Goal: Information Seeking & Learning: Check status

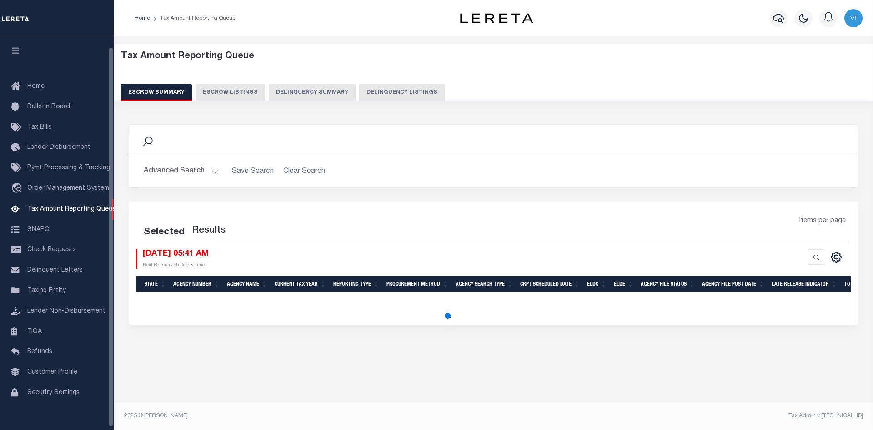
select select "100"
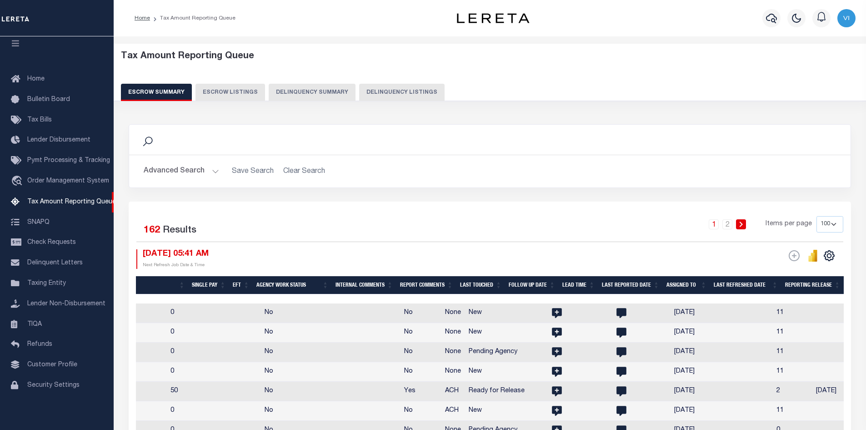
scroll to position [0, 1406]
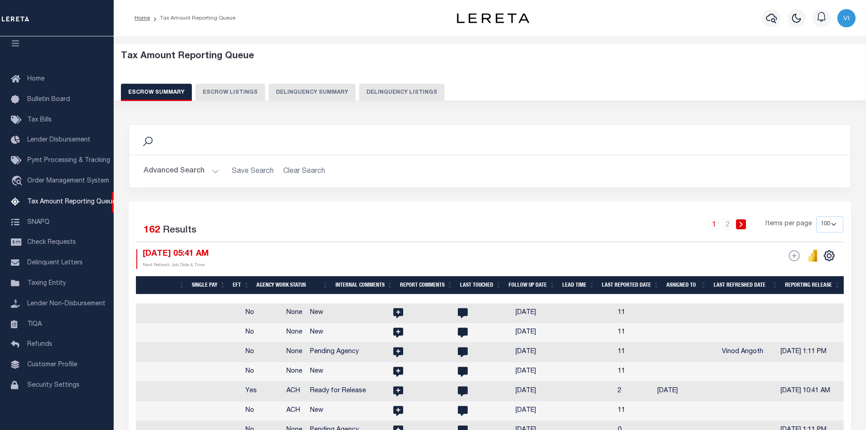
click at [211, 170] on button "Advanced Search" at bounding box center [181, 171] width 75 height 18
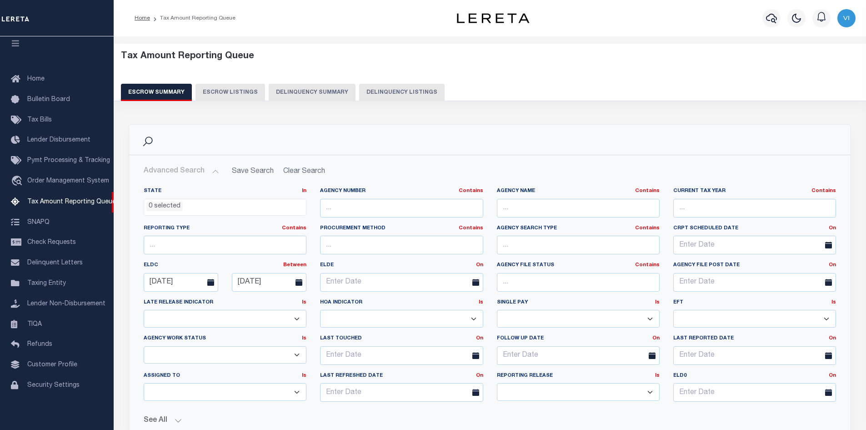
scroll to position [227, 0]
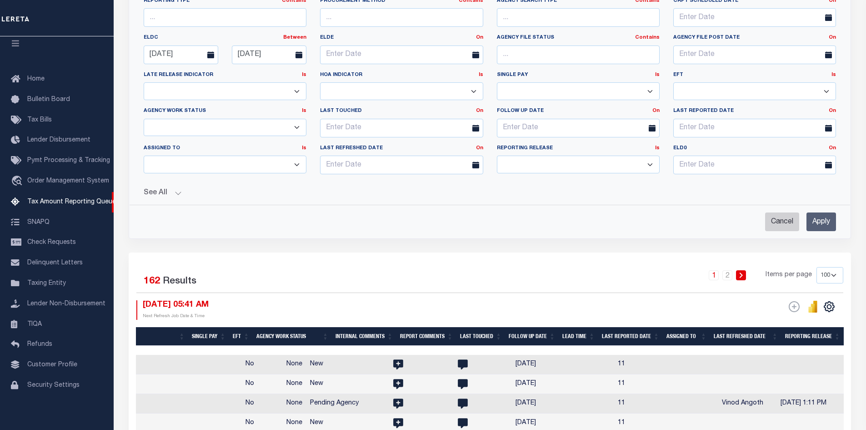
click at [778, 222] on input "Cancel" at bounding box center [782, 221] width 34 height 19
checkbox input "true"
select select
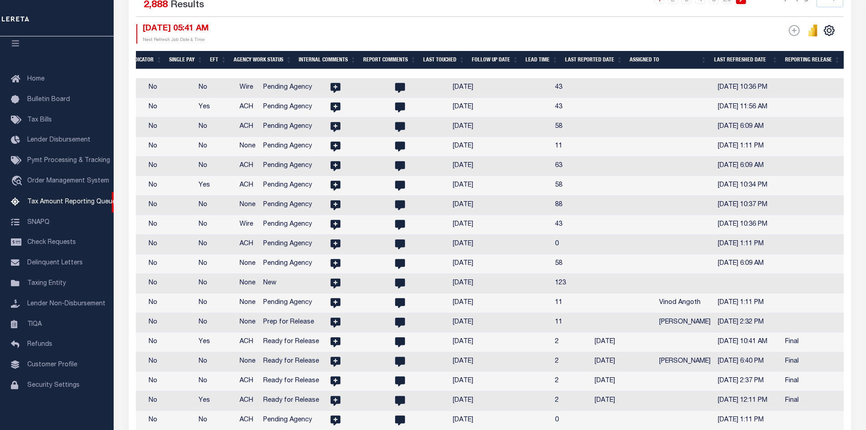
scroll to position [43, 0]
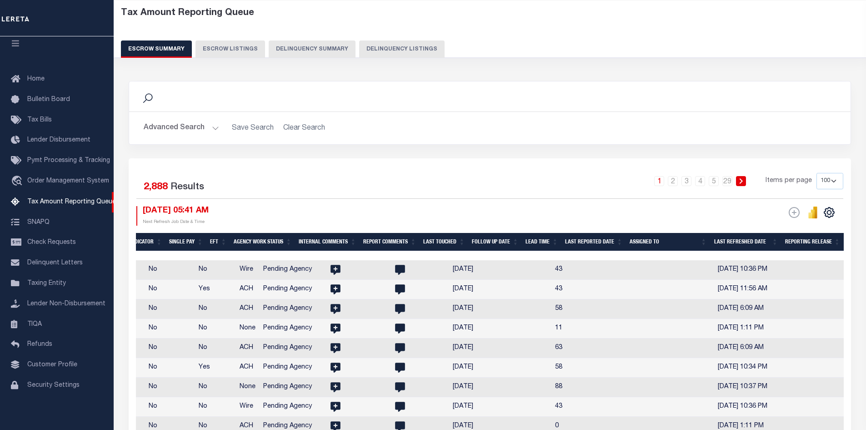
click at [210, 124] on button "Advanced Search" at bounding box center [181, 128] width 75 height 18
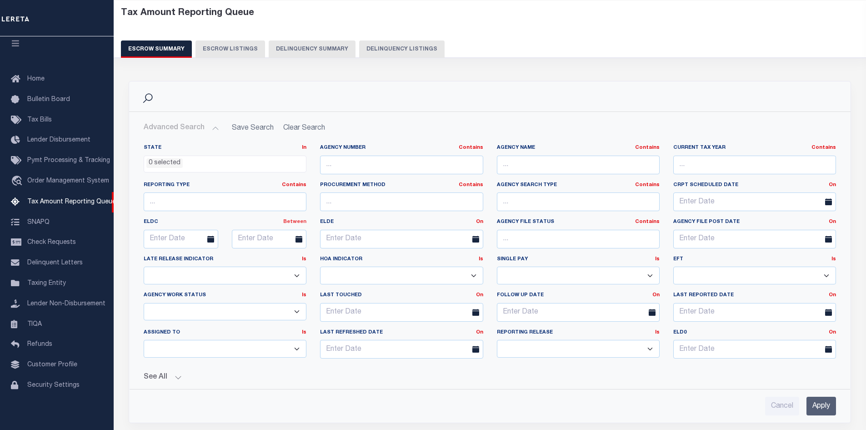
click at [295, 221] on link "Between" at bounding box center [294, 221] width 23 height 5
click at [263, 271] on link "Between" at bounding box center [270, 271] width 72 height 13
click at [177, 236] on input "text" at bounding box center [181, 239] width 75 height 19
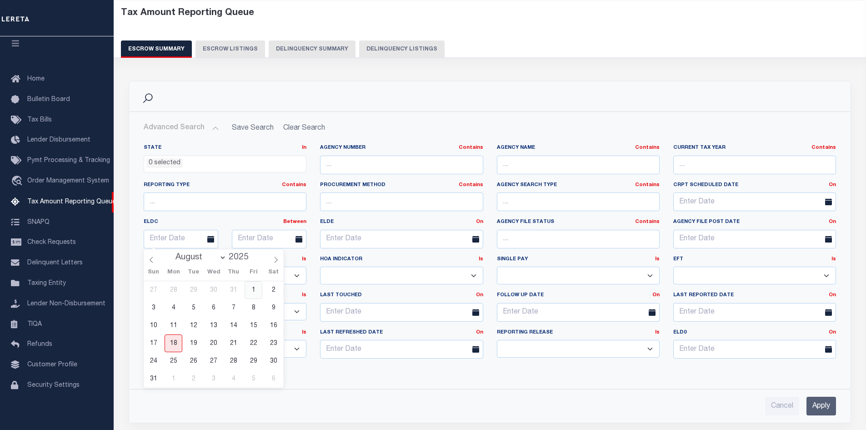
click at [252, 288] on span "1" at bounding box center [254, 290] width 18 height 18
type input "[DATE]"
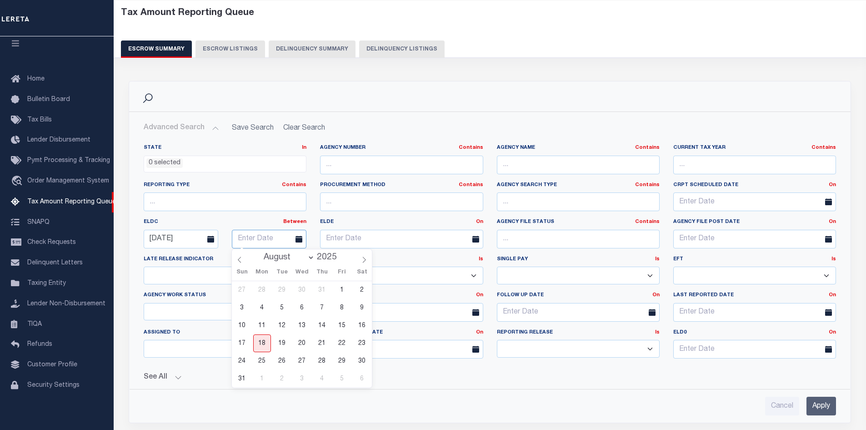
click at [256, 237] on input "text" at bounding box center [269, 239] width 75 height 19
click at [238, 379] on span "31" at bounding box center [242, 379] width 18 height 18
type input "[DATE]"
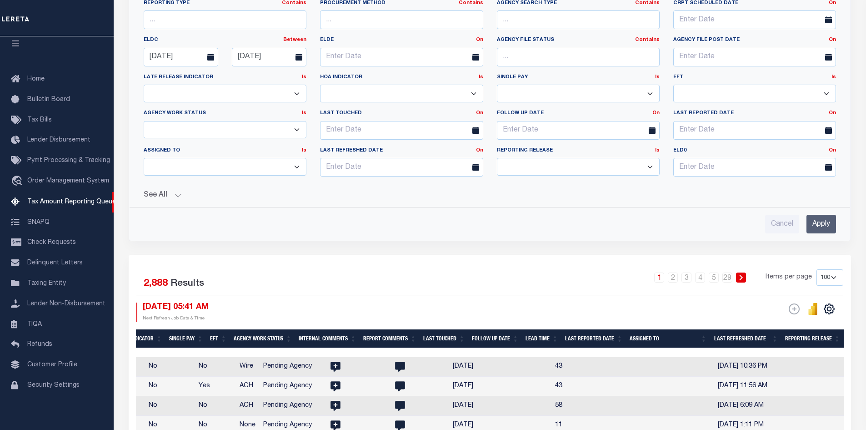
click at [177, 194] on button "See All" at bounding box center [490, 195] width 692 height 9
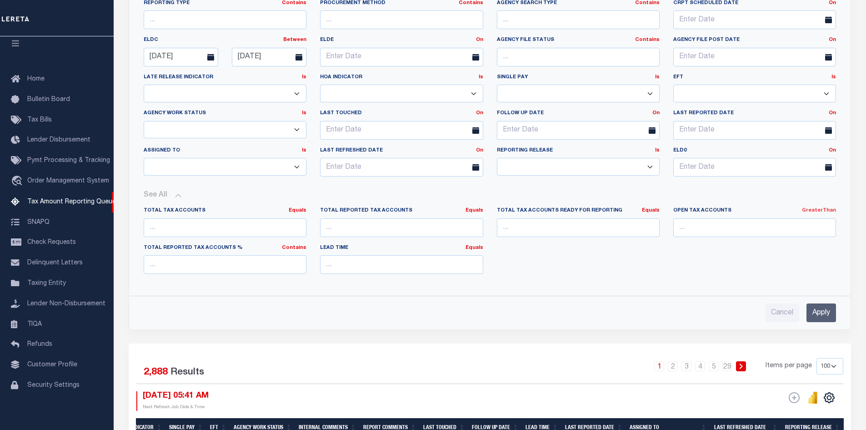
click at [822, 210] on link "GreaterThan" at bounding box center [819, 210] width 34 height 5
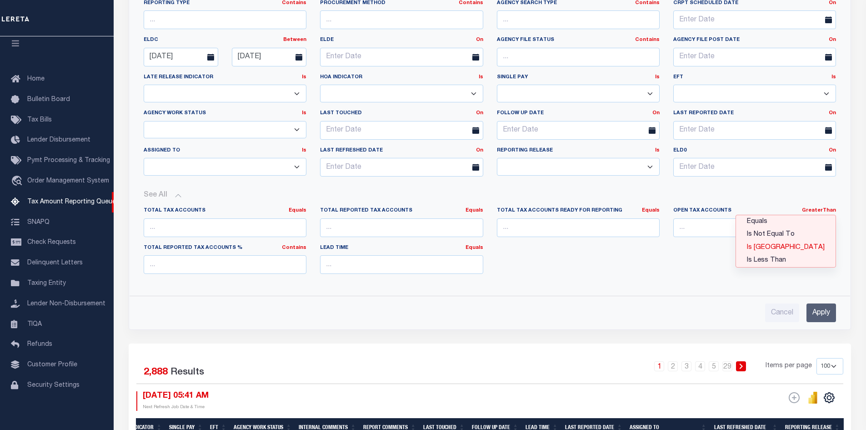
click at [814, 248] on link "Is [GEOGRAPHIC_DATA]" at bounding box center [786, 247] width 100 height 13
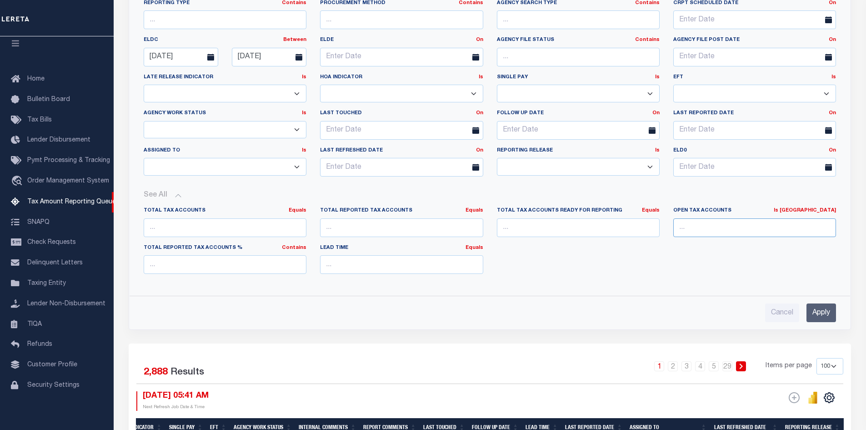
click at [710, 227] on input "number" at bounding box center [754, 227] width 163 height 19
type input "0"
click at [826, 310] on input "Apply" at bounding box center [821, 312] width 30 height 19
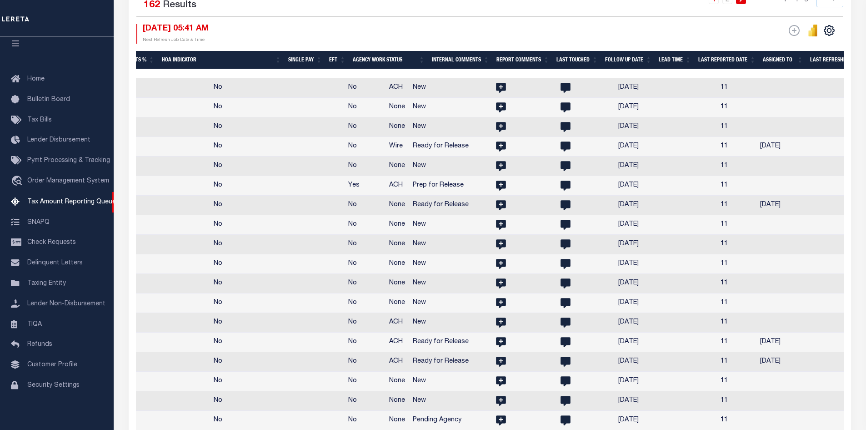
scroll to position [0, 1414]
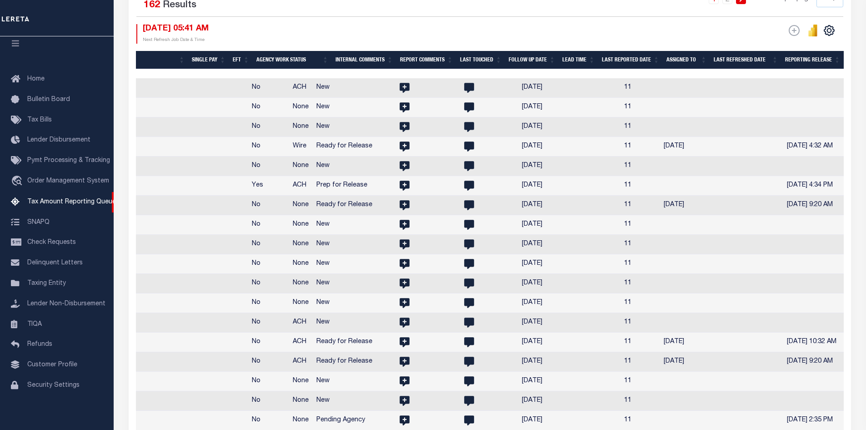
click at [706, 56] on th "Assigned To" at bounding box center [686, 60] width 47 height 19
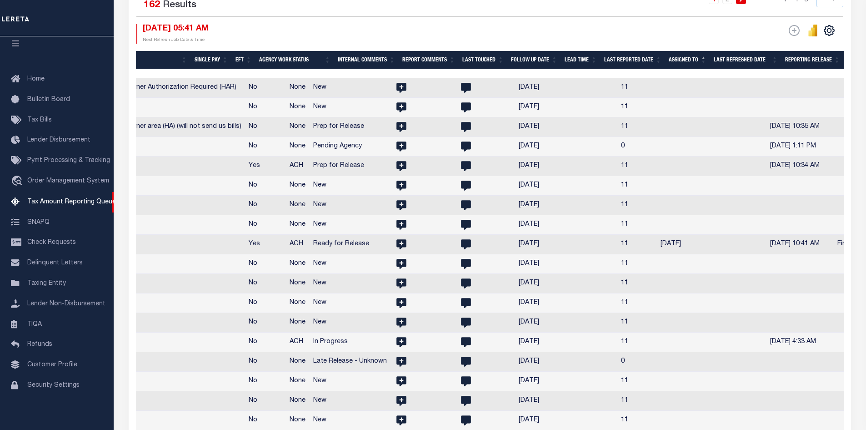
scroll to position [0, 1403]
click at [704, 55] on th "Assigned To" at bounding box center [687, 60] width 45 height 19
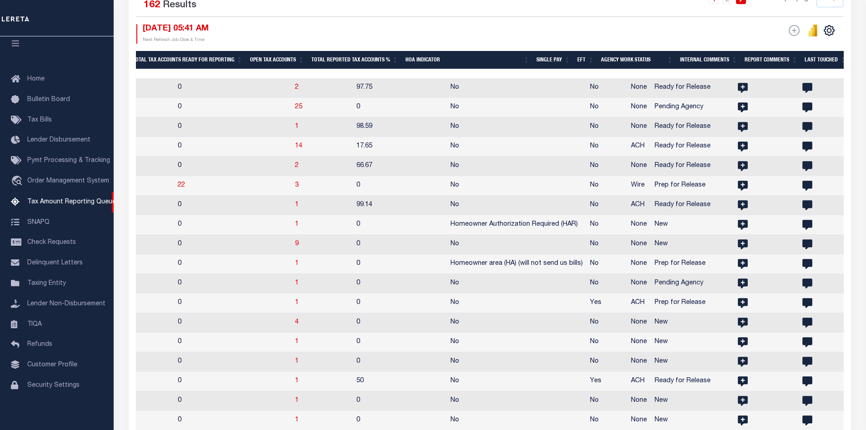
scroll to position [0, 0]
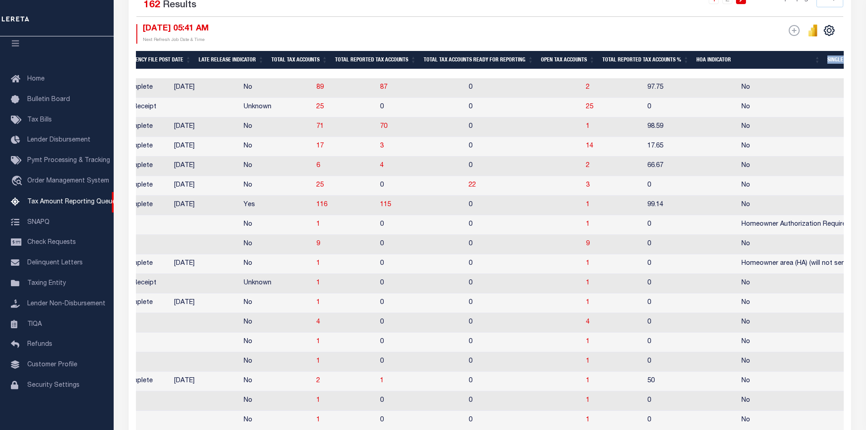
drag, startPoint x: 572, startPoint y: 71, endPoint x: 830, endPoint y: 63, distance: 257.9
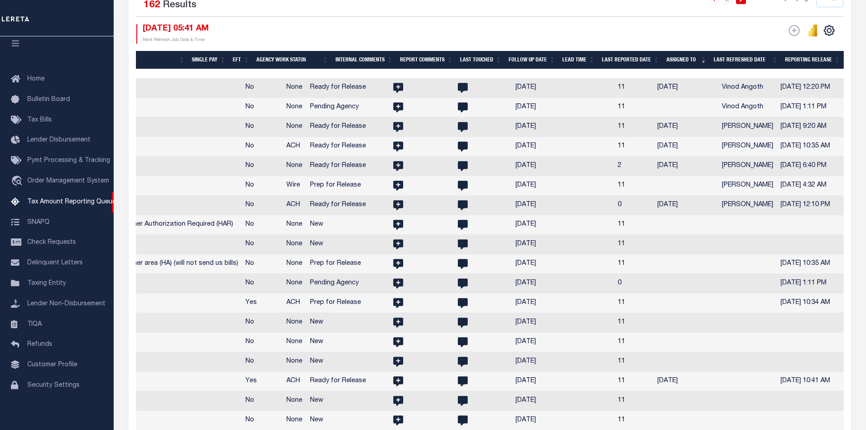
click at [683, 31] on div "ESCROW Web Extract" at bounding box center [667, 34] width 354 height 20
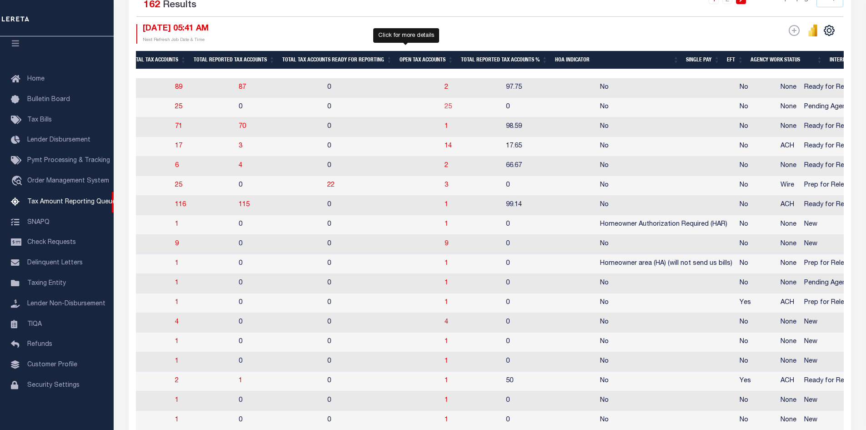
click at [445, 106] on span "25" at bounding box center [448, 107] width 7 height 6
select select "100"
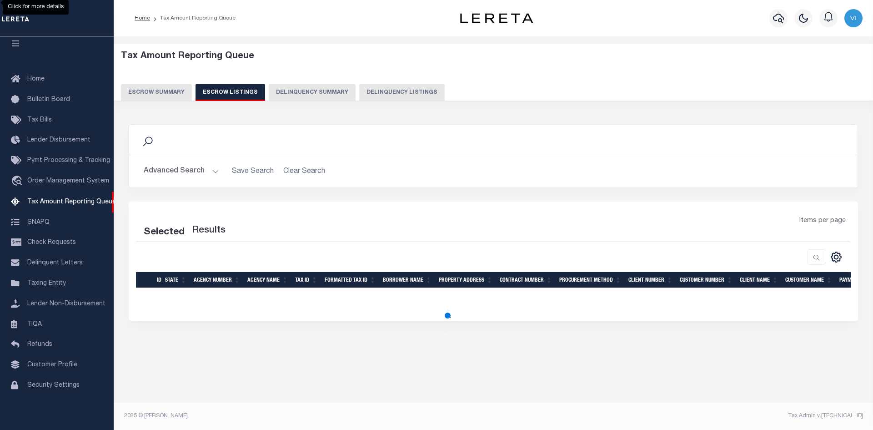
select select "100"
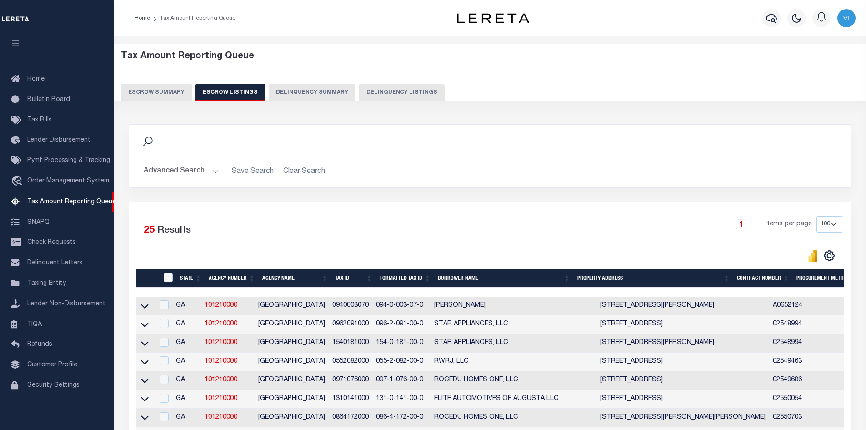
click at [214, 171] on button "Advanced Search" at bounding box center [181, 171] width 75 height 18
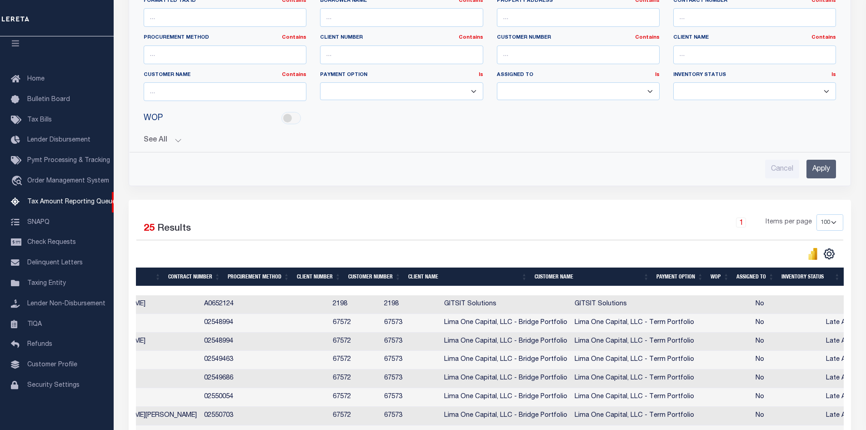
click at [771, 276] on th "Assigned To" at bounding box center [755, 276] width 45 height 19
click at [769, 275] on th "Assigned To" at bounding box center [755, 276] width 45 height 19
click at [177, 138] on button "See All" at bounding box center [490, 140] width 692 height 9
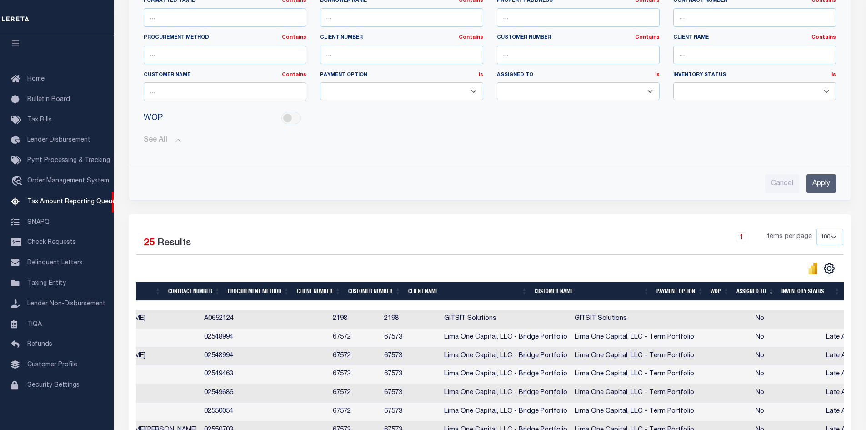
click at [177, 138] on button "See All" at bounding box center [490, 140] width 692 height 9
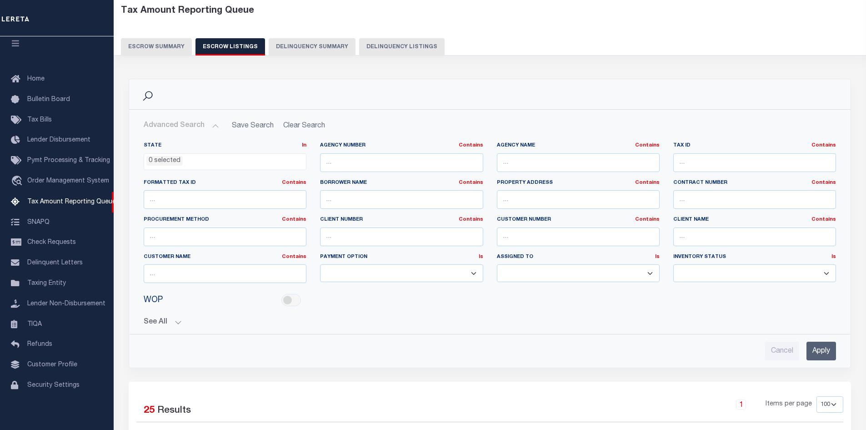
click at [140, 48] on button "Escrow Summary" at bounding box center [156, 46] width 71 height 17
